Goal: Find specific page/section

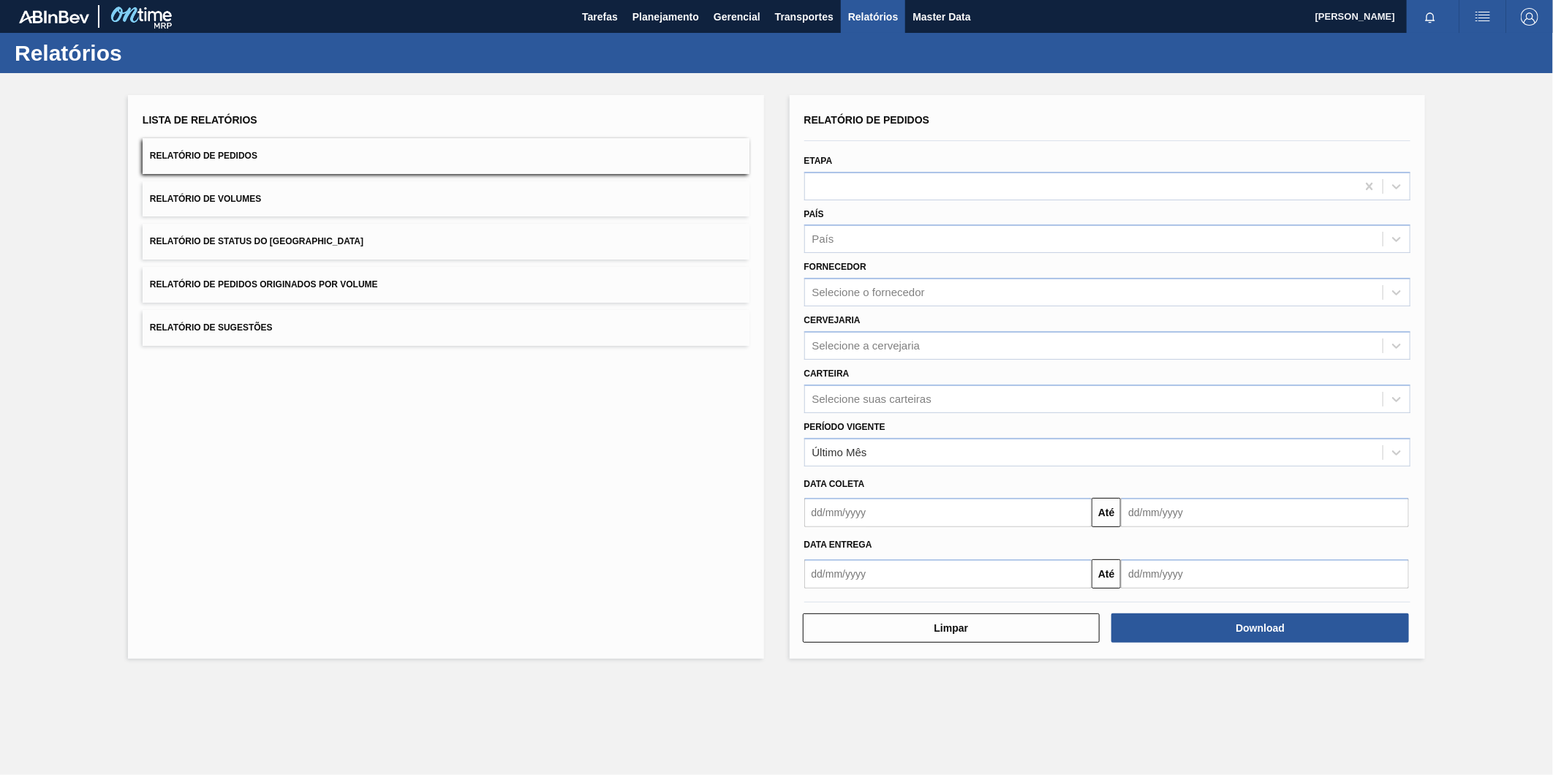
click at [982, 316] on div "Cervejaria Selecione a cervejaria" at bounding box center [1107, 335] width 607 height 50
click at [999, 349] on div "Selecione a cervejaria" at bounding box center [1094, 345] width 578 height 21
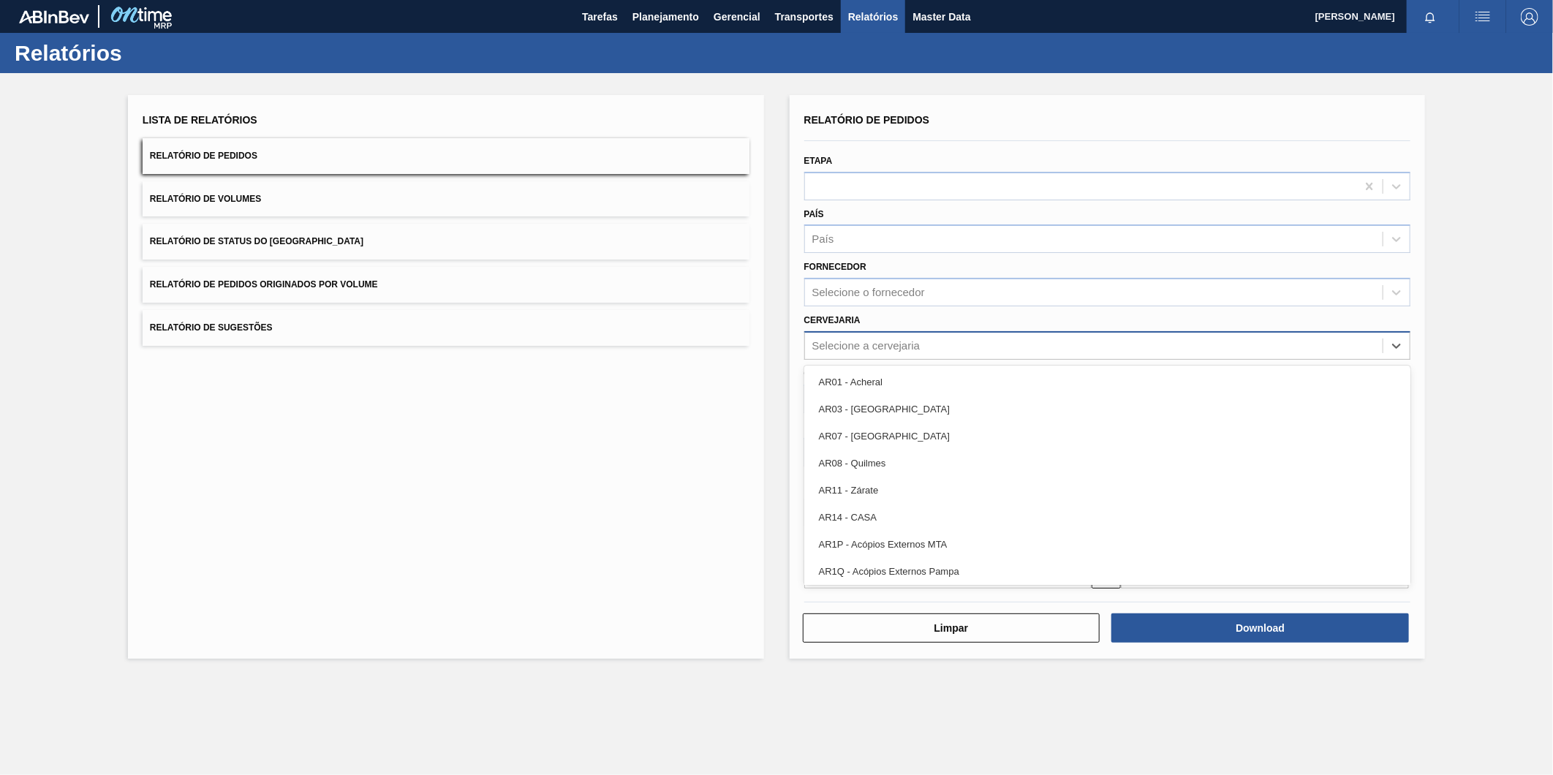
type input "o"
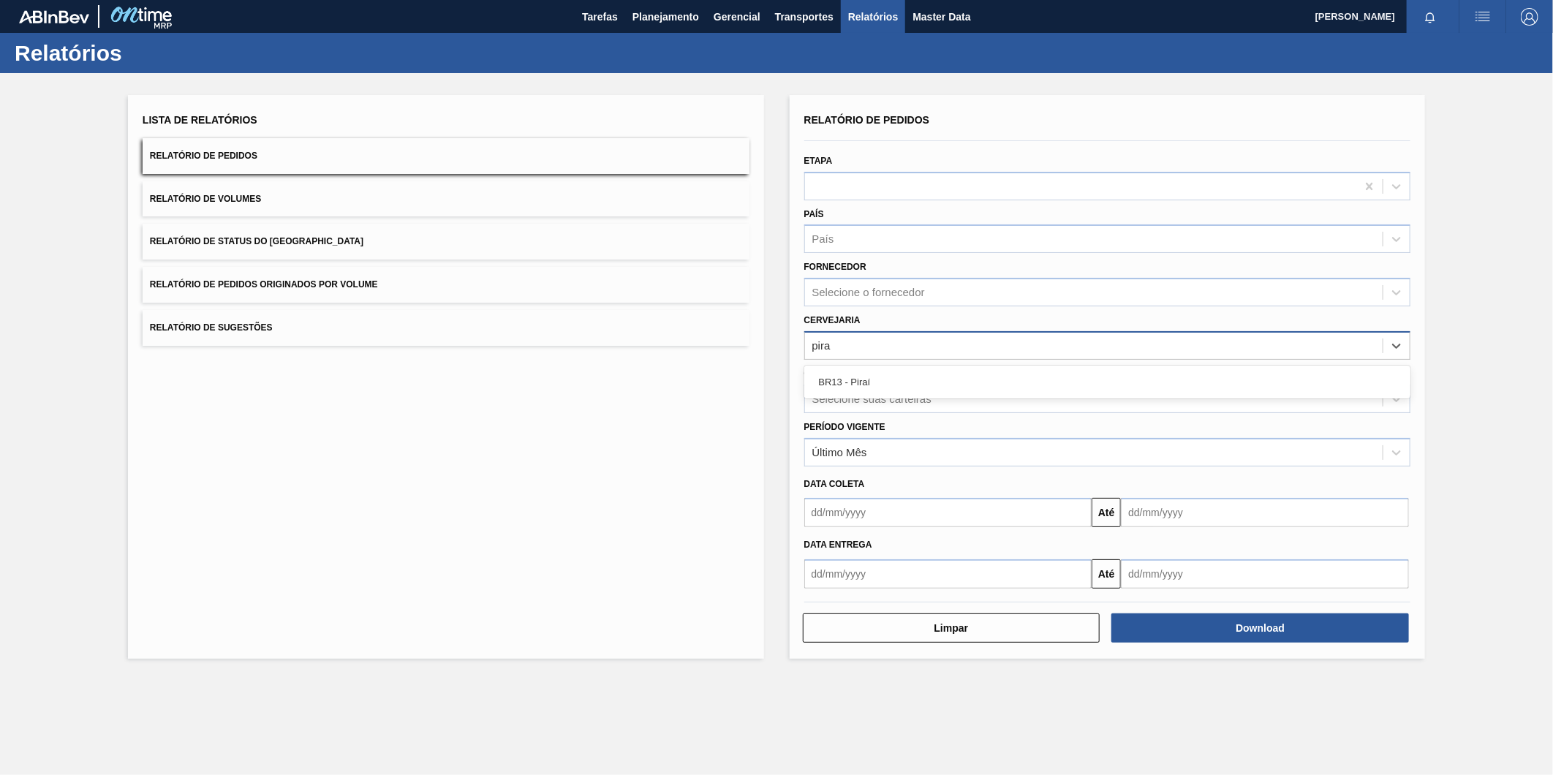
type input "pirai"
click at [975, 338] on div "Selecione a cervejaria" at bounding box center [1094, 345] width 578 height 21
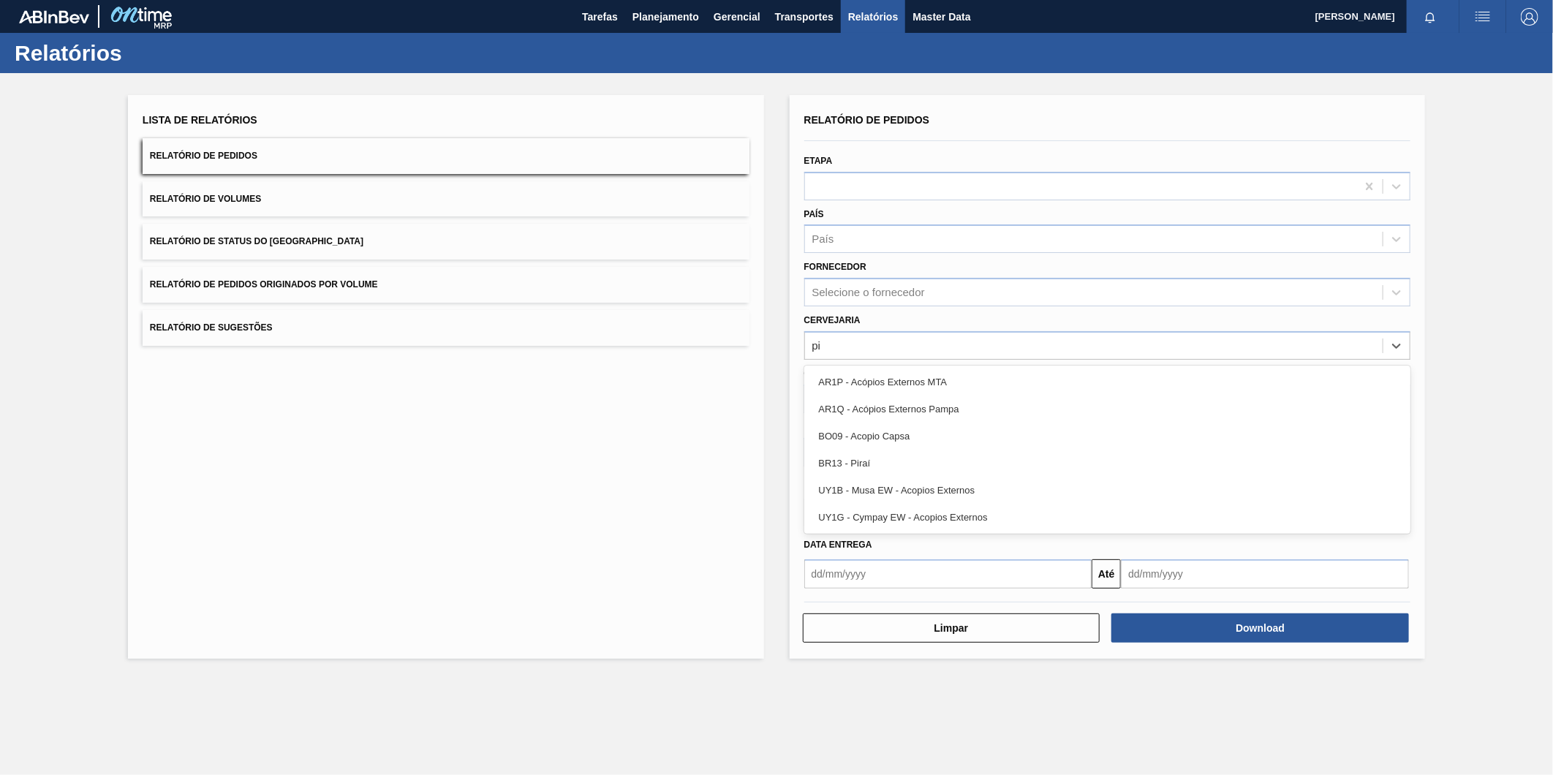
type input "pi"
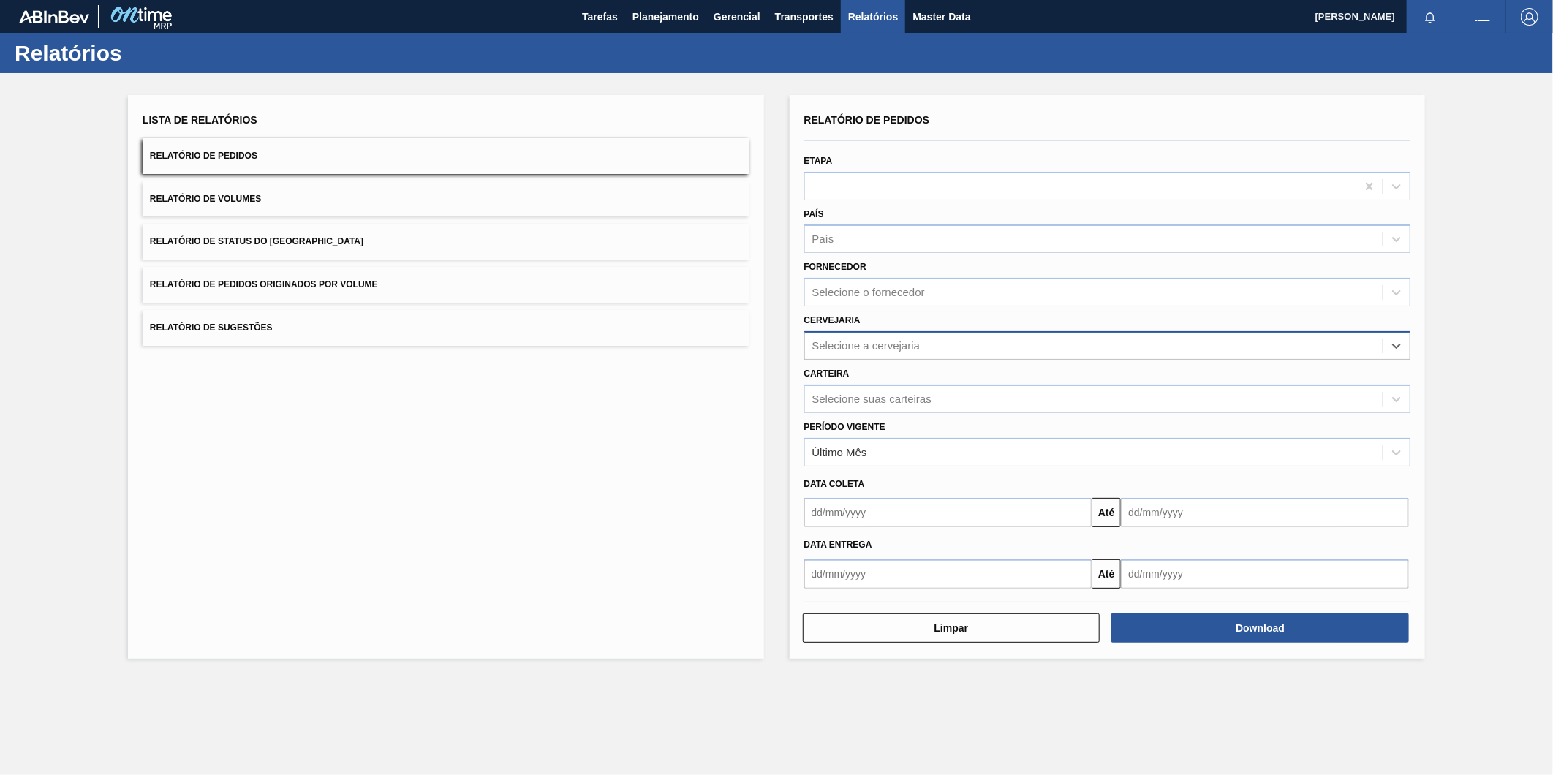
click at [863, 336] on div "Selecione a cervejaria" at bounding box center [1094, 345] width 578 height 21
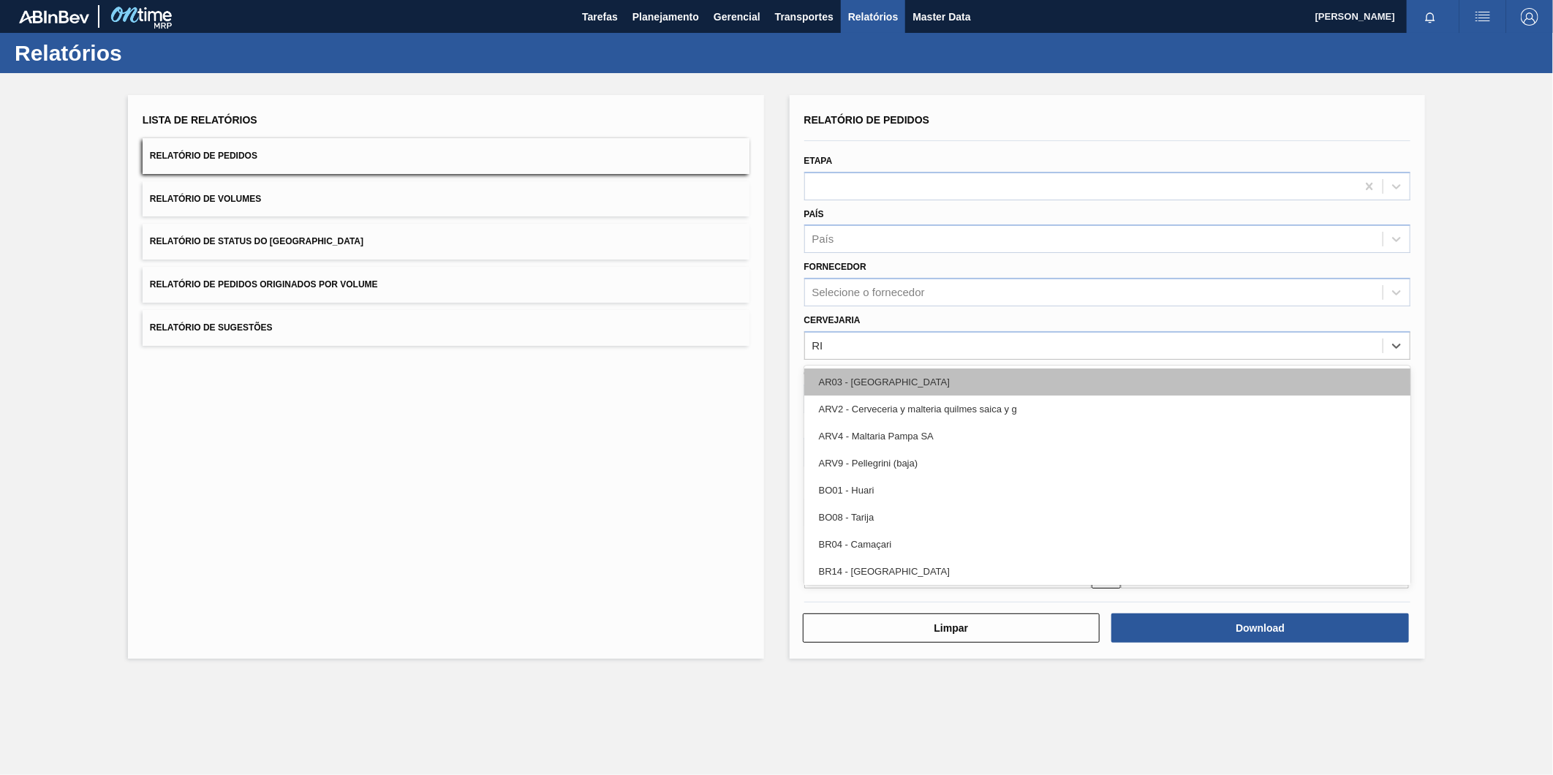
type input "R"
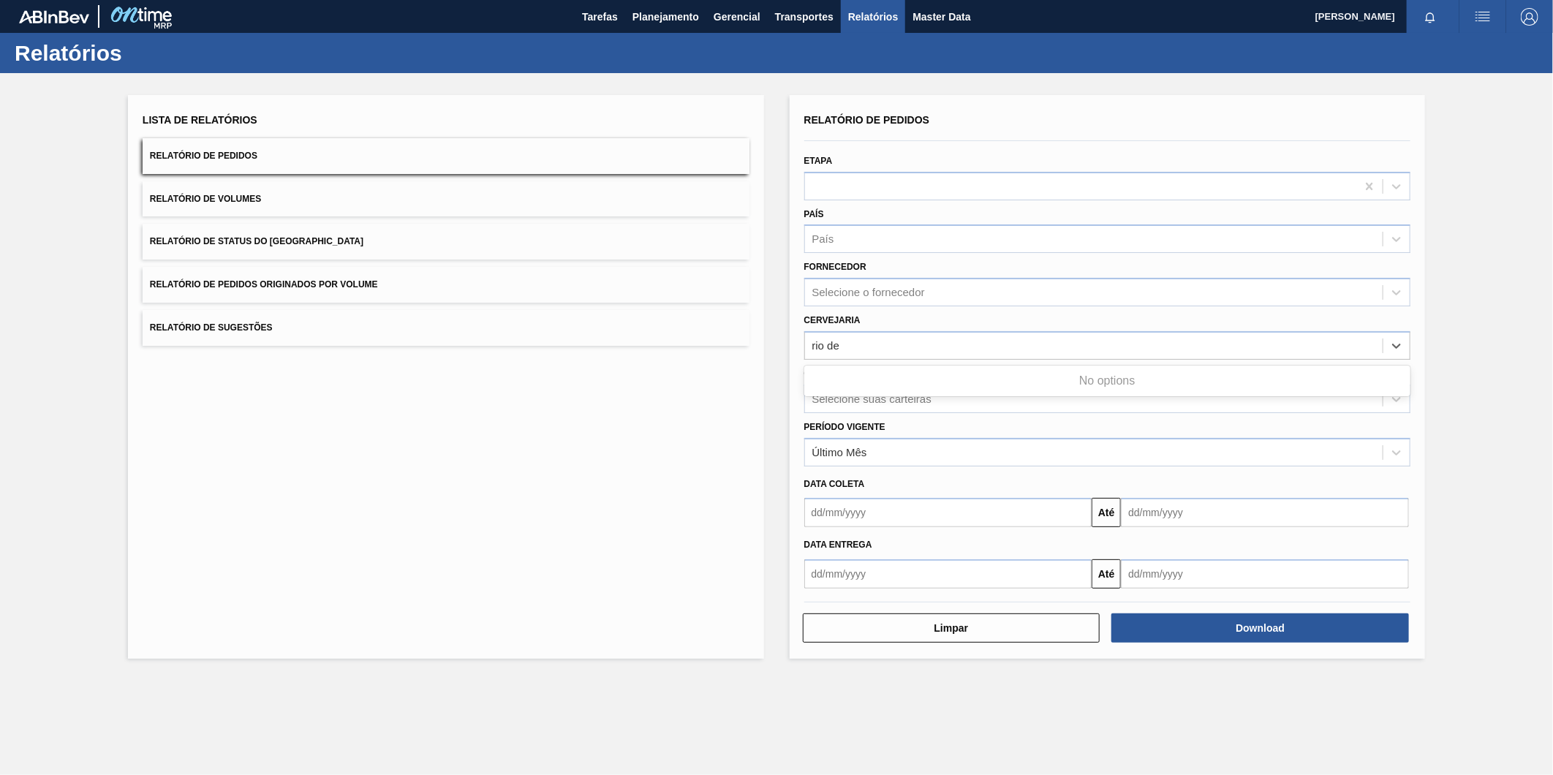
type input "rio de"
drag, startPoint x: 890, startPoint y: 388, endPoint x: 885, endPoint y: 361, distance: 27.7
click at [890, 388] on div "Selecione suas carteiras" at bounding box center [1094, 398] width 578 height 21
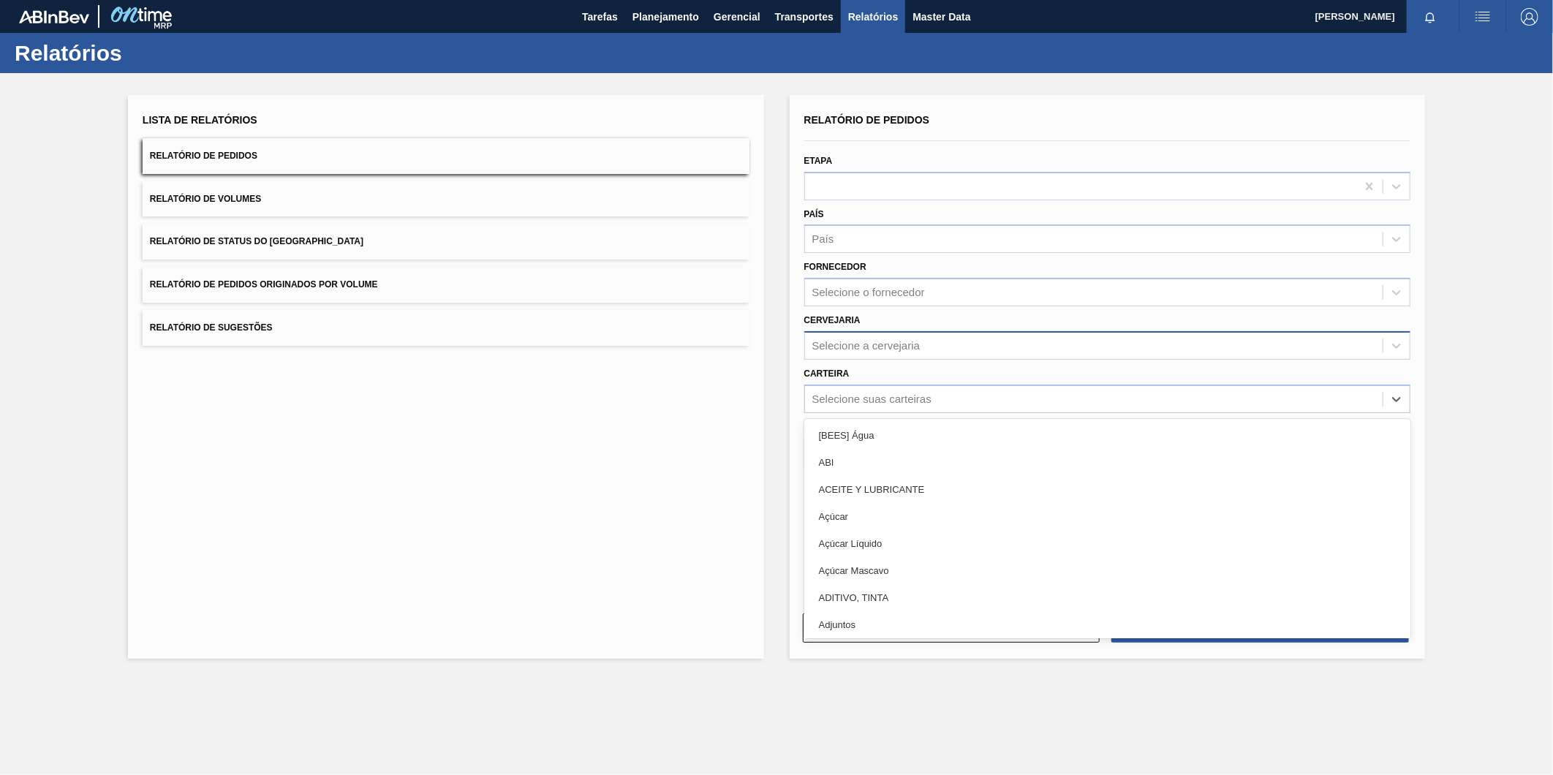
click at [879, 339] on div "Selecione a cervejaria" at bounding box center [866, 345] width 108 height 12
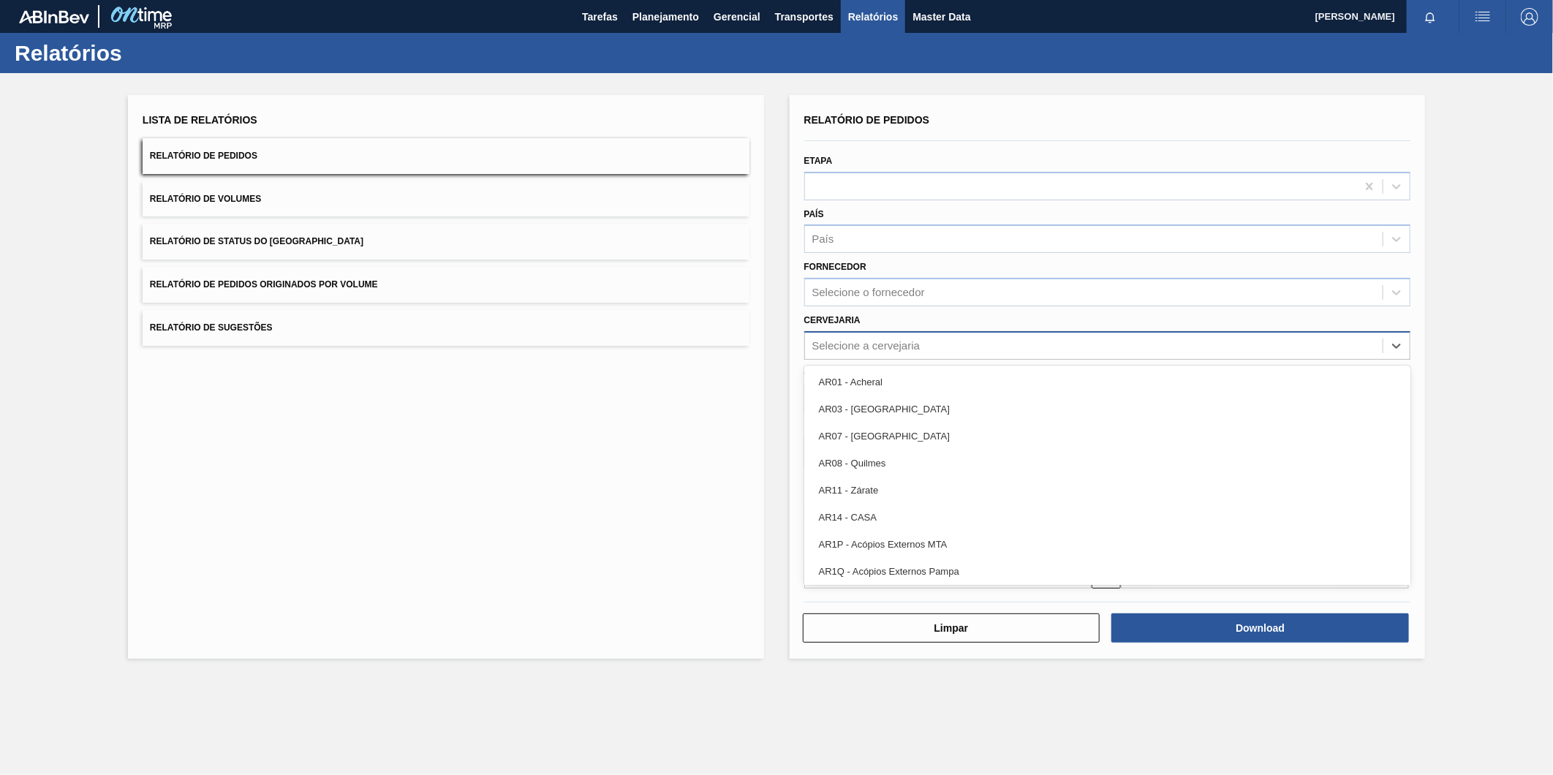
paste input "[GEOGRAPHIC_DATA]"
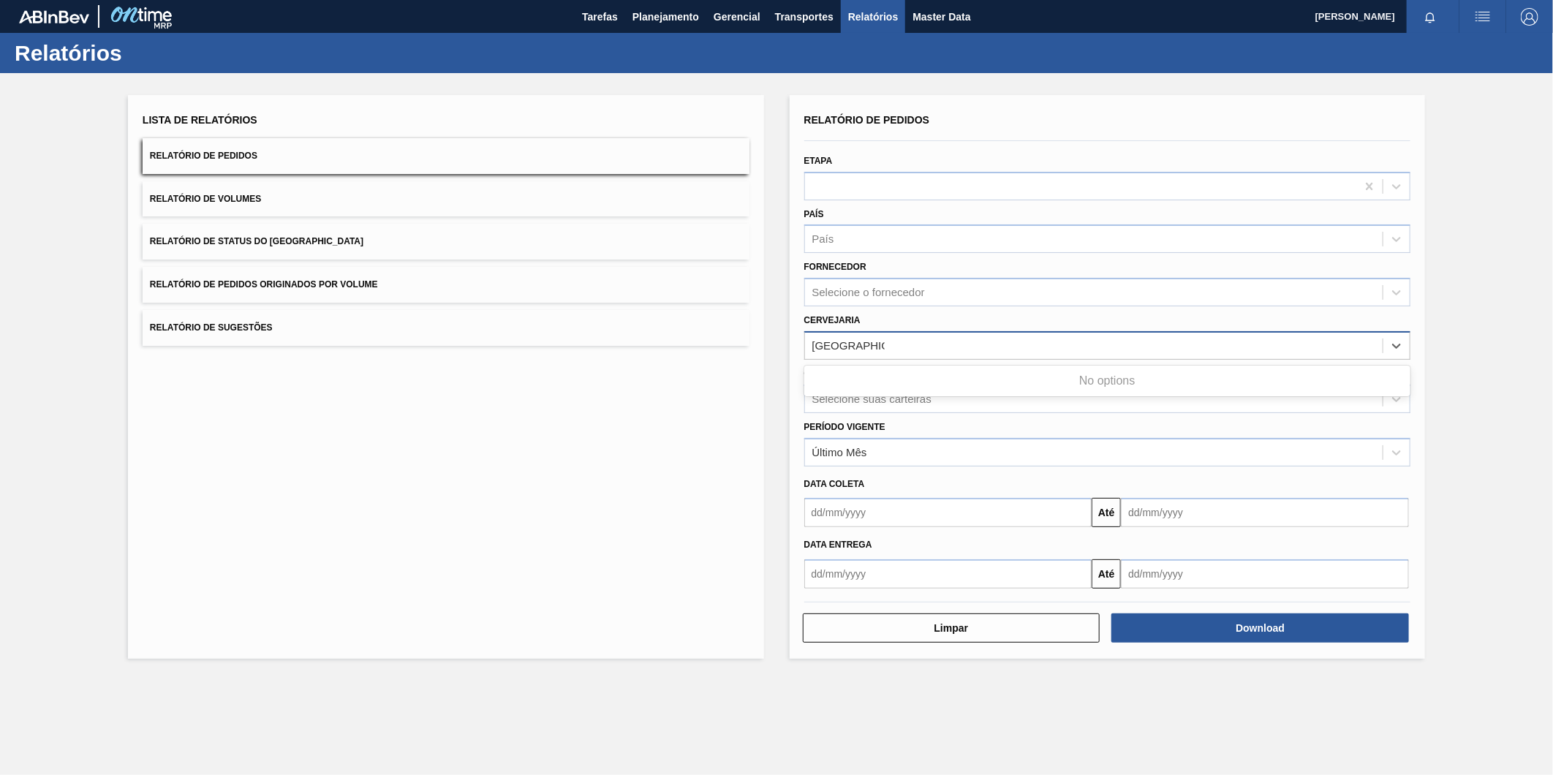
type input "[GEOGRAPHIC_DATA]"
click at [901, 335] on div "Selecione a cervejaria" at bounding box center [1094, 345] width 578 height 21
type input "r"
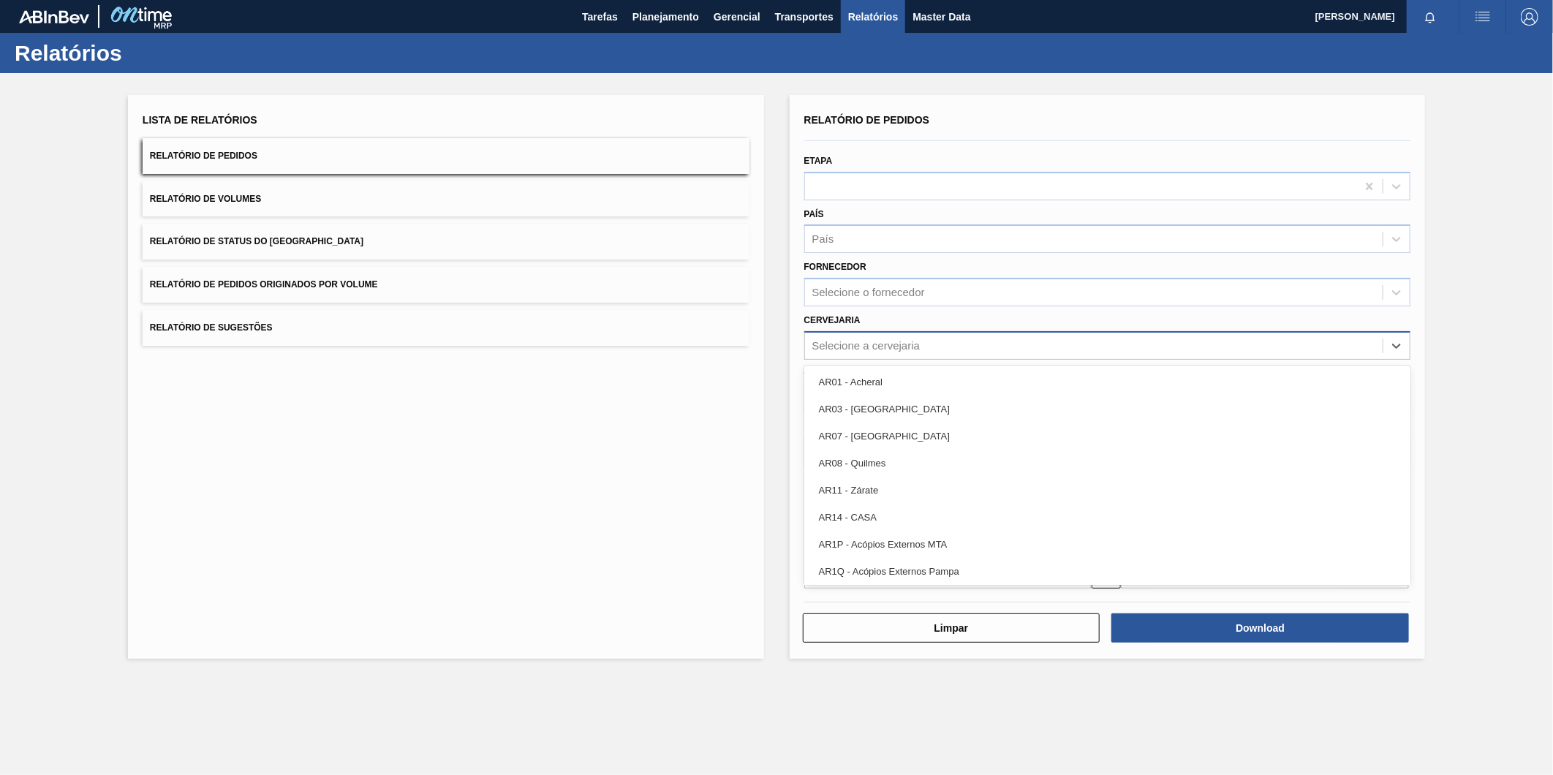
paste input "[GEOGRAPHIC_DATA]"
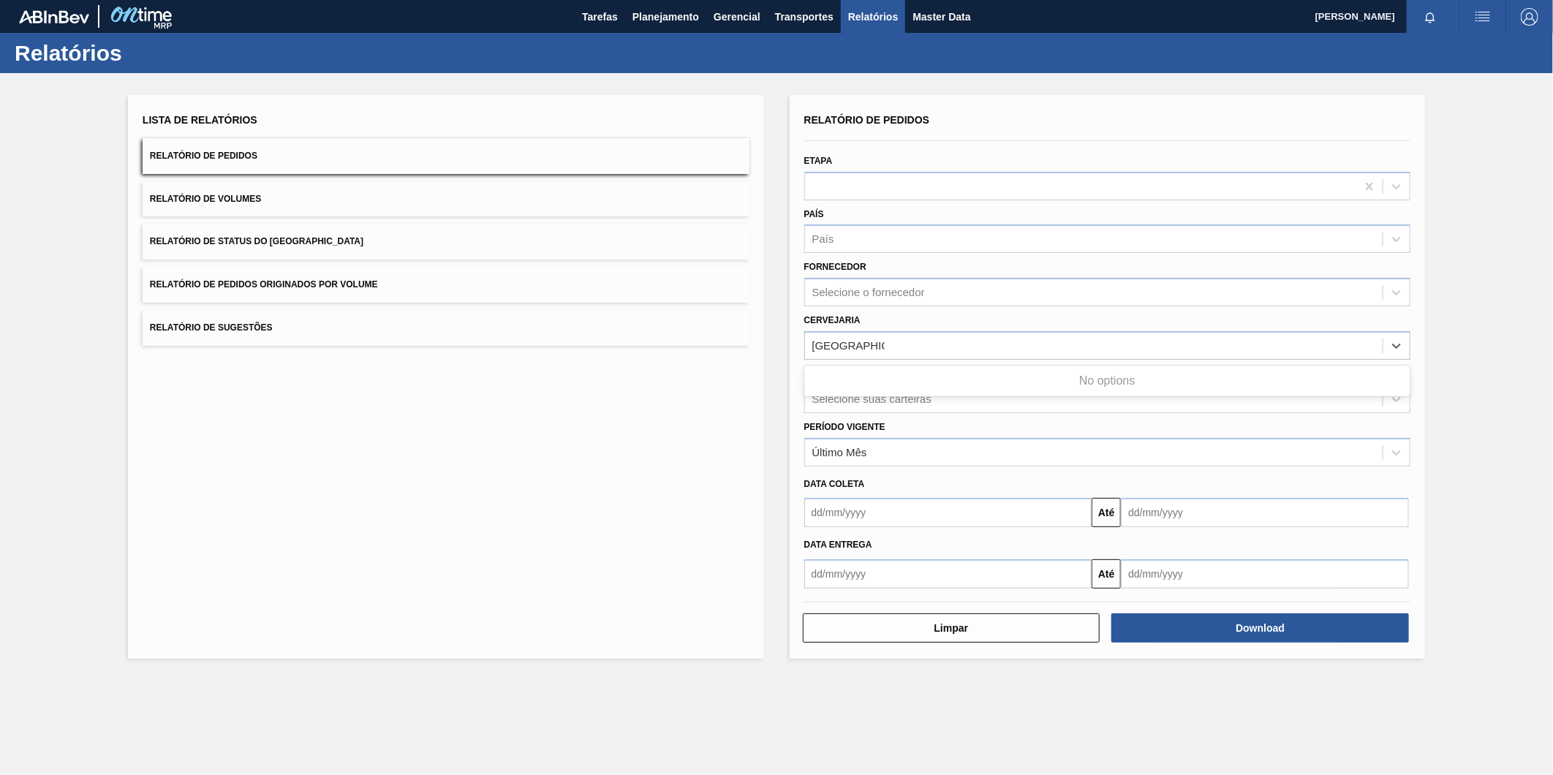
type input "[GEOGRAPHIC_DATA]"
drag, startPoint x: 954, startPoint y: 368, endPoint x: 915, endPoint y: 358, distance: 40.8
click at [914, 360] on div "Carteira Selecione suas carteiras" at bounding box center [1107, 386] width 618 height 53
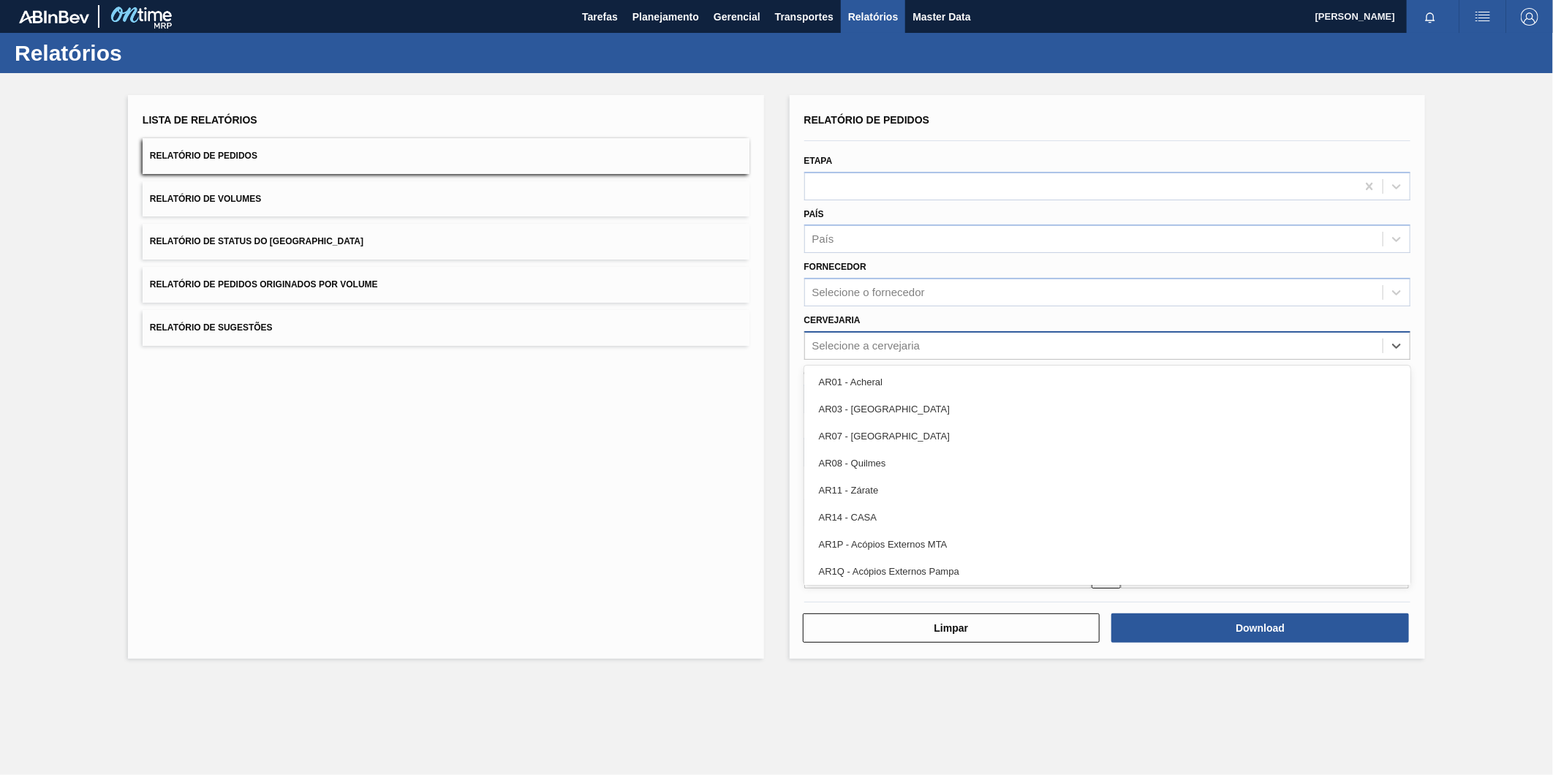
click at [909, 346] on div "Selecione a cervejaria" at bounding box center [866, 345] width 108 height 12
paste input "[GEOGRAPHIC_DATA]"
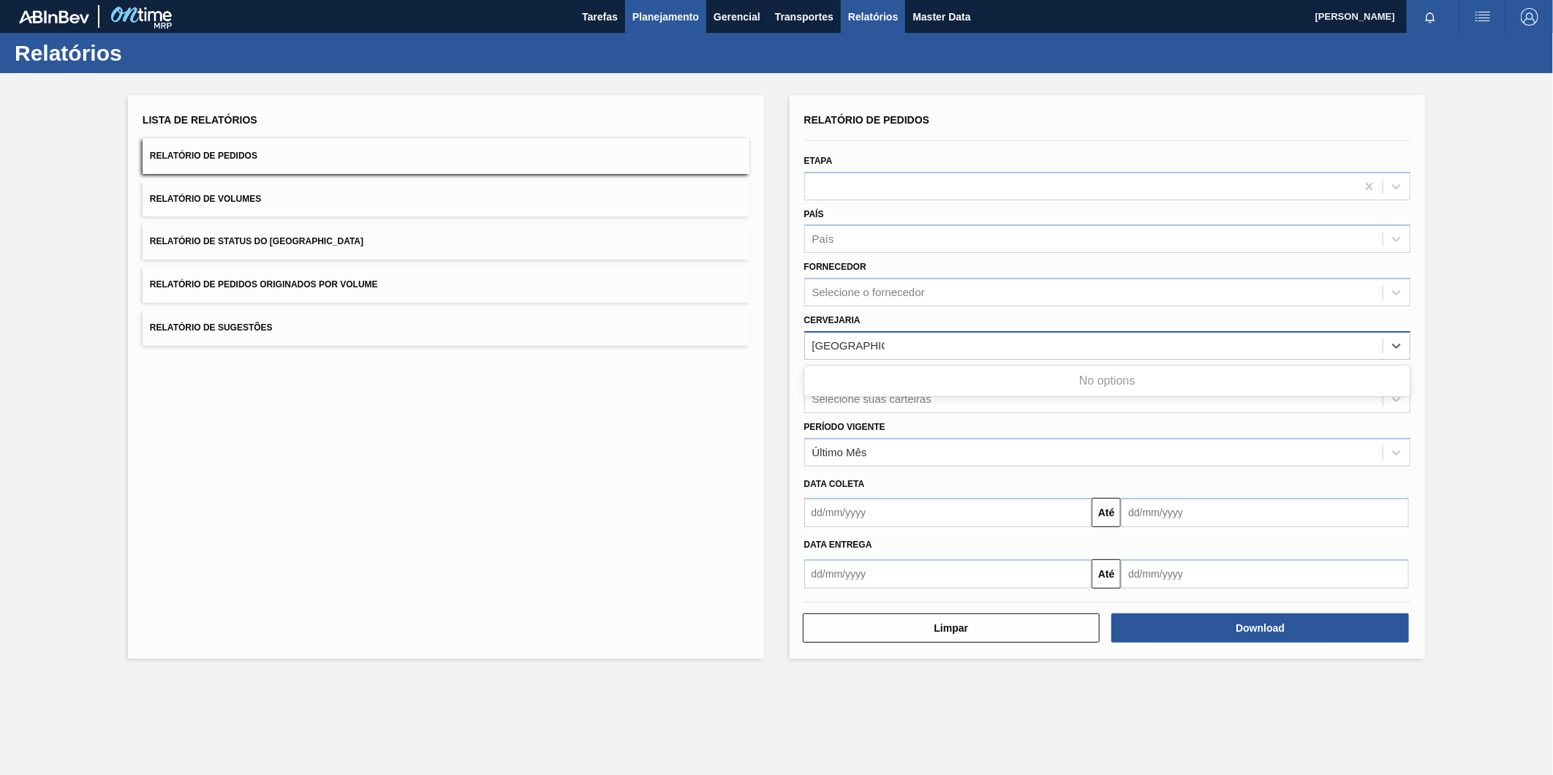
type input "[GEOGRAPHIC_DATA]"
paste input "30012346"
type input "3"
type input "[PERSON_NAME]"
